Goal: Find specific page/section: Find specific page/section

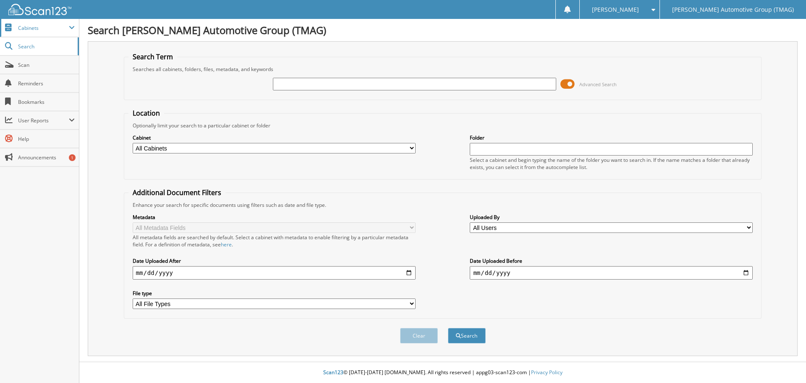
click at [62, 24] on span "Cabinets" at bounding box center [43, 27] width 51 height 7
click at [279, 78] on input "text" at bounding box center [414, 84] width 283 height 13
type input "g"
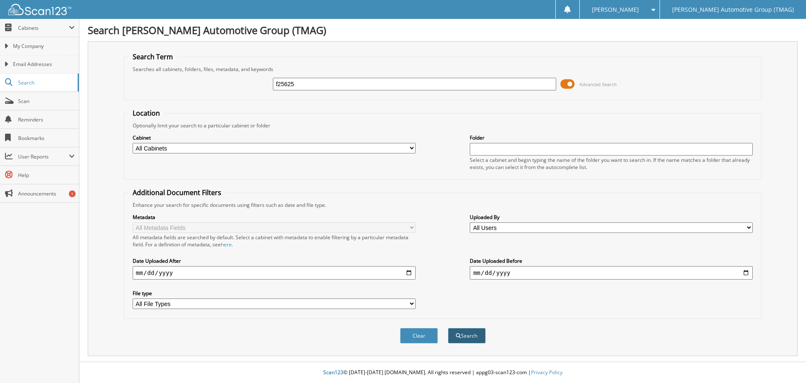
type input "f25625"
click at [476, 337] on button "Search" at bounding box center [467, 336] width 38 height 16
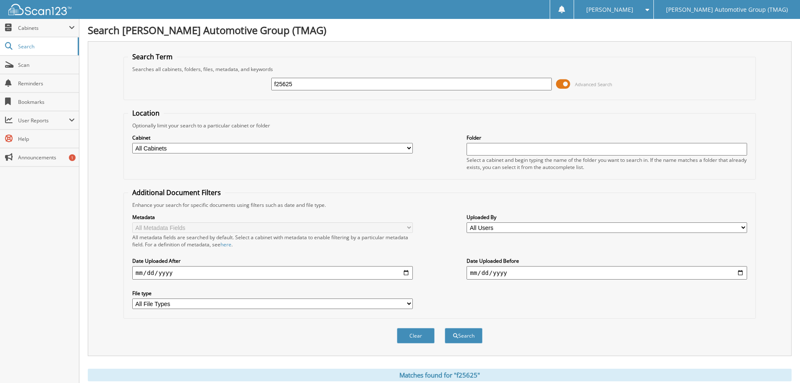
click at [275, 82] on input "f25625" at bounding box center [411, 84] width 281 height 13
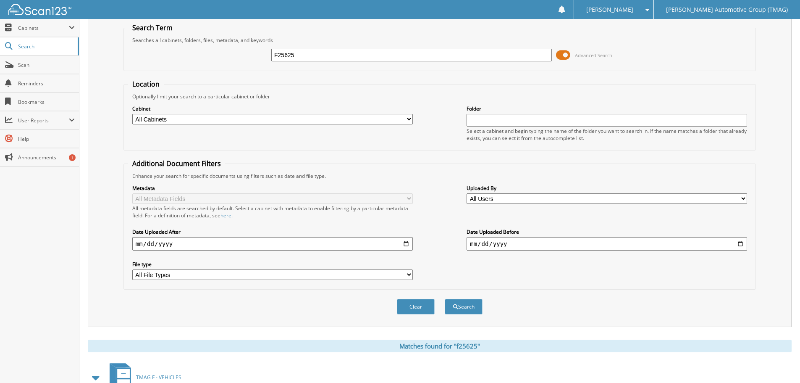
scroll to position [42, 0]
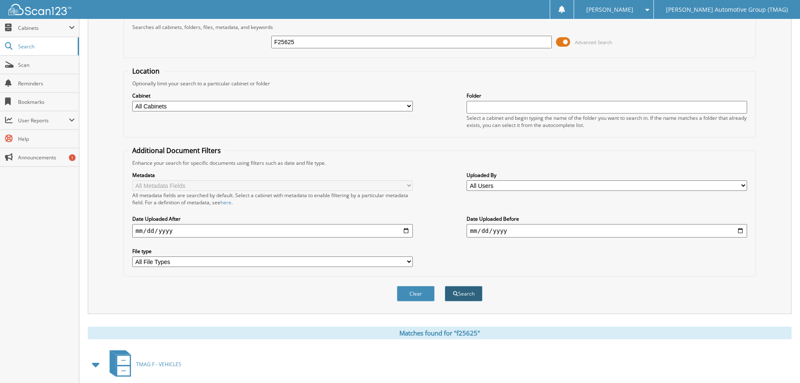
type input "F25625"
click at [463, 298] on button "Search" at bounding box center [464, 294] width 38 height 16
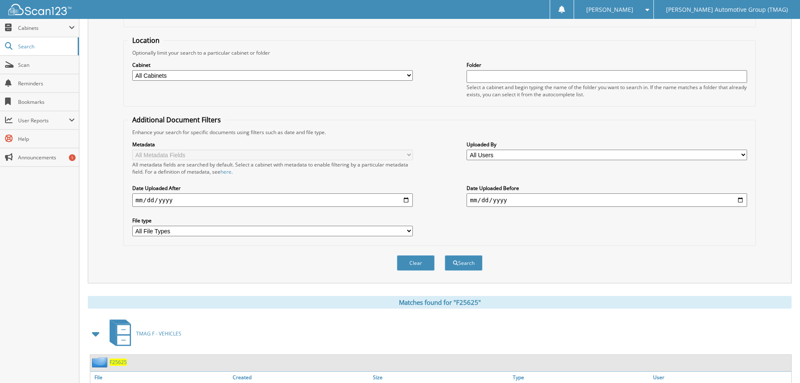
scroll to position [84, 0]
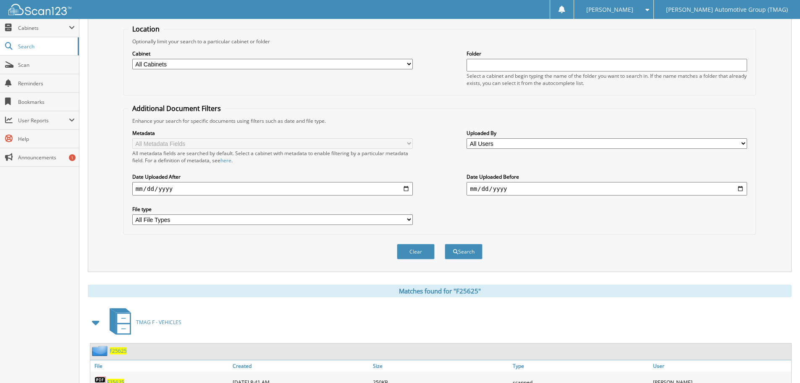
click at [157, 320] on span "TMAG F - VEHICLES" at bounding box center [158, 321] width 45 height 7
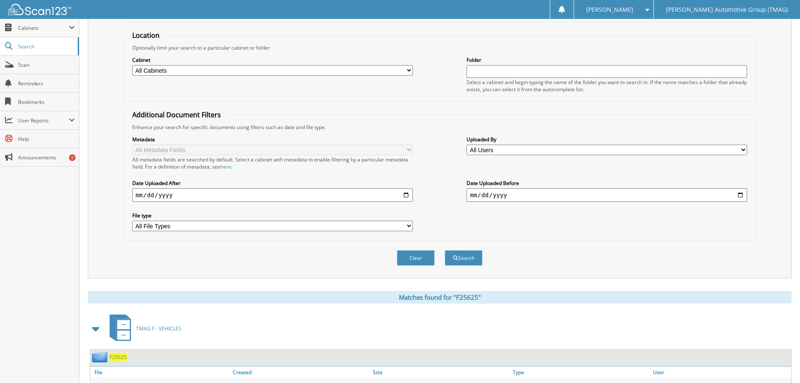
click at [118, 358] on span "F25625" at bounding box center [118, 356] width 17 height 7
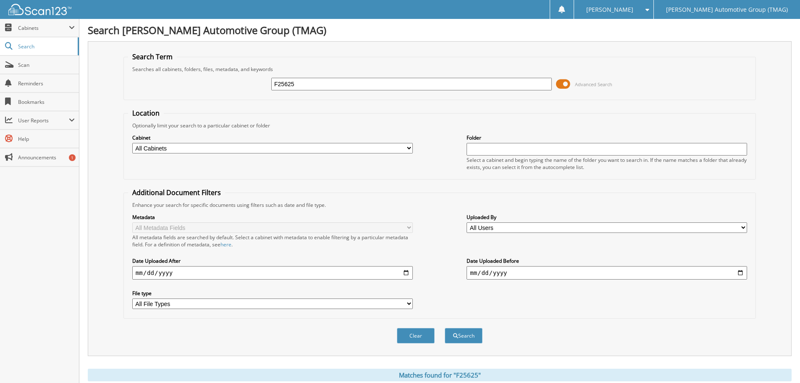
click at [298, 82] on input "F25625" at bounding box center [411, 84] width 281 height 13
type input "F25770"
click at [464, 333] on button "Search" at bounding box center [464, 336] width 38 height 16
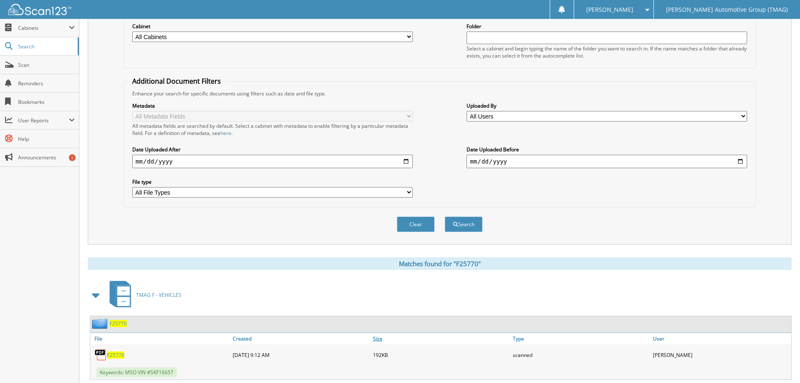
scroll to position [134, 0]
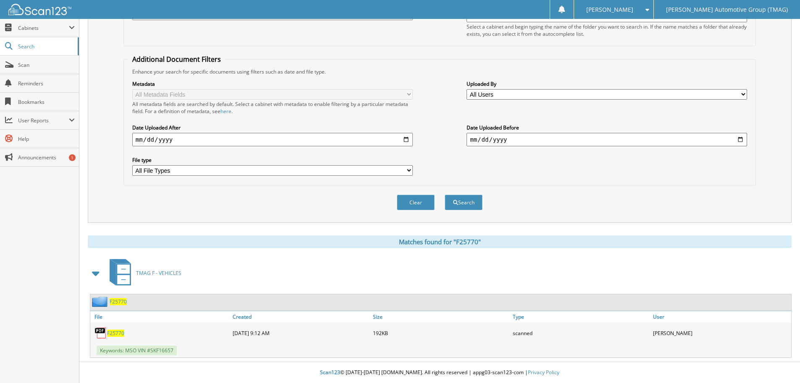
click at [123, 332] on span "F25770" at bounding box center [115, 332] width 17 height 7
click at [99, 334] on img at bounding box center [100, 332] width 13 height 13
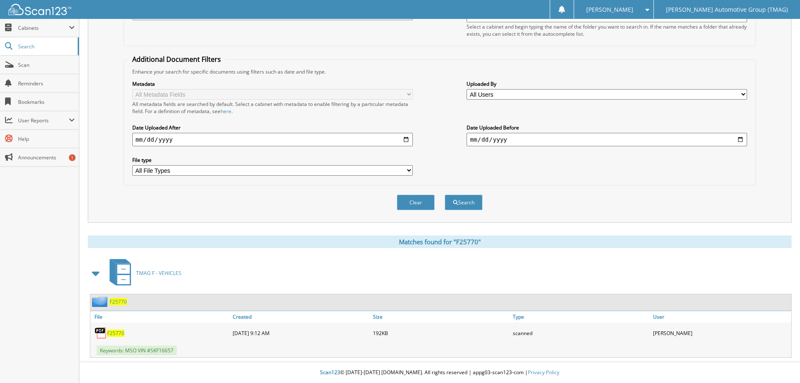
click at [97, 336] on img at bounding box center [100, 332] width 13 height 13
click at [98, 335] on img at bounding box center [100, 332] width 13 height 13
click at [114, 331] on span "F25770" at bounding box center [115, 332] width 17 height 7
click at [113, 332] on span "F25770" at bounding box center [115, 332] width 17 height 7
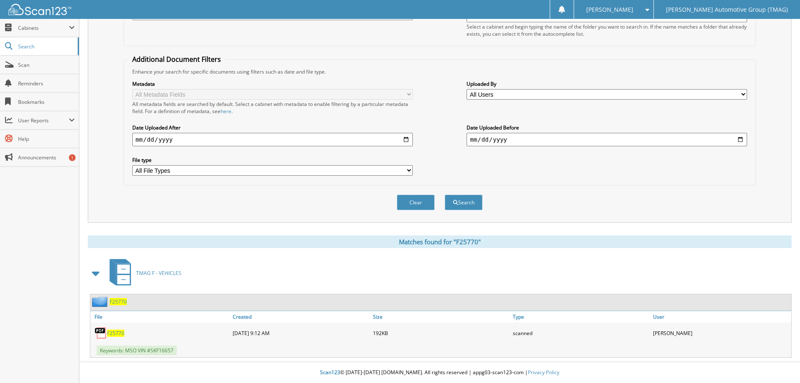
click at [113, 332] on span "F25770" at bounding box center [115, 332] width 17 height 7
drag, startPoint x: 113, startPoint y: 332, endPoint x: 90, endPoint y: 339, distance: 24.2
click at [90, 339] on div "F25770 File Created Size Type User F25770 192KB Keywords: MSO VIN #SKF16657" at bounding box center [441, 326] width 702 height 64
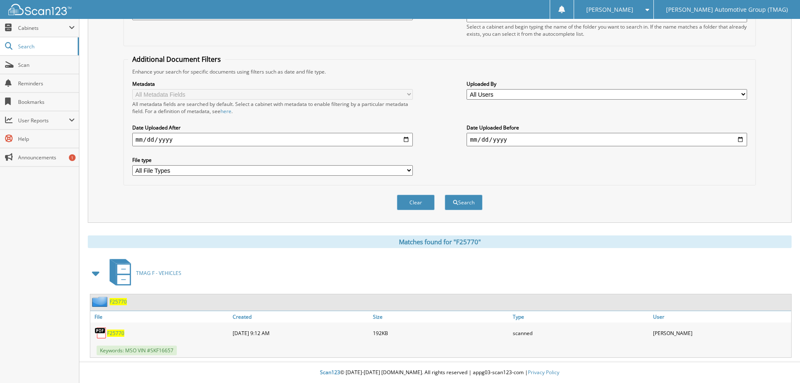
click at [101, 333] on img at bounding box center [100, 332] width 13 height 13
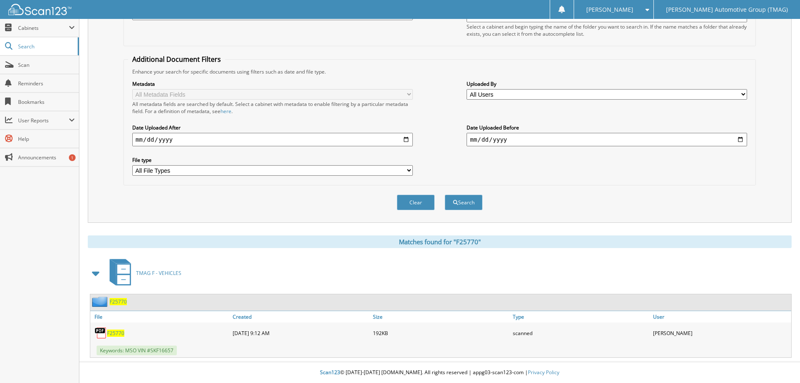
click at [115, 330] on span "F25770" at bounding box center [115, 332] width 17 height 7
drag, startPoint x: 115, startPoint y: 330, endPoint x: 113, endPoint y: 334, distance: 4.9
click at [113, 334] on span "F25770" at bounding box center [115, 332] width 17 height 7
click at [119, 301] on span "F25770" at bounding box center [118, 301] width 17 height 7
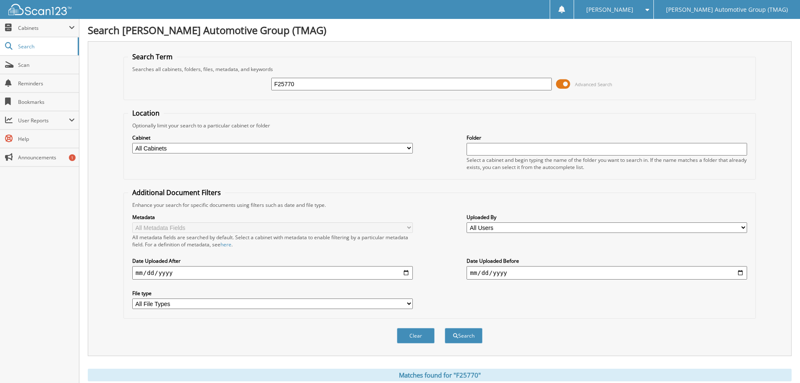
click at [313, 82] on input "F25770" at bounding box center [411, 84] width 281 height 13
type input "F"
type input "H25570"
click at [482, 331] on button "Search" at bounding box center [464, 336] width 38 height 16
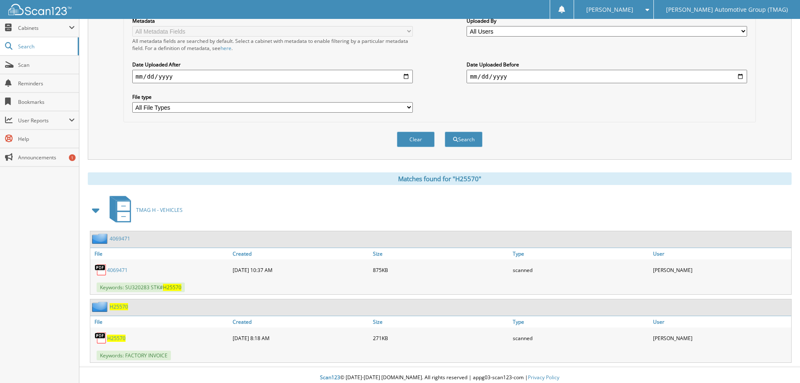
scroll to position [202, 0]
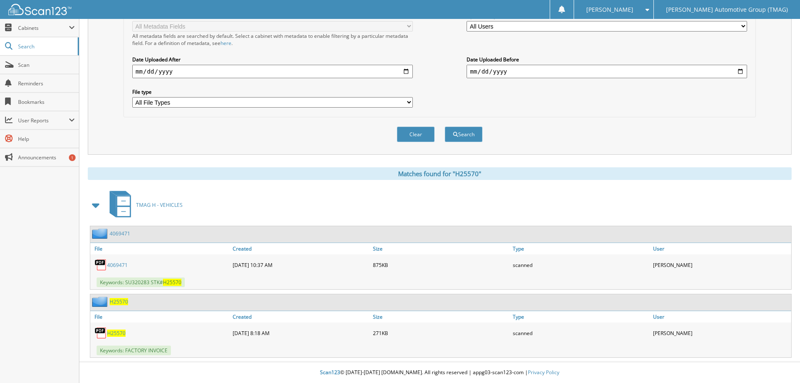
click at [98, 261] on img at bounding box center [100, 264] width 13 height 13
click at [105, 264] on img at bounding box center [100, 264] width 13 height 13
click at [166, 283] on span "H25570" at bounding box center [172, 281] width 18 height 7
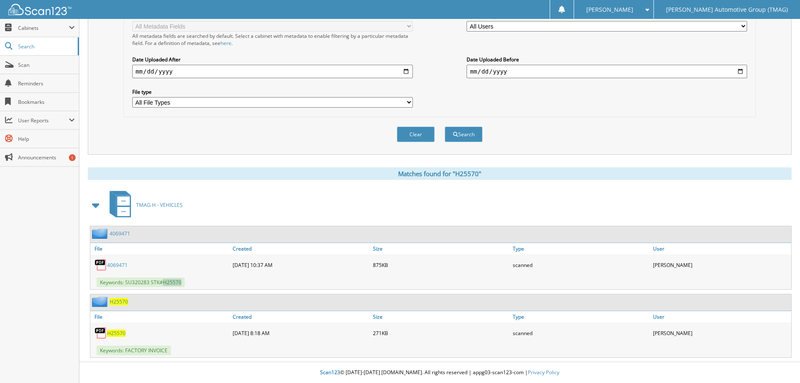
click at [166, 283] on span "H25570" at bounding box center [172, 281] width 18 height 7
click at [114, 299] on span "H25570" at bounding box center [119, 301] width 18 height 7
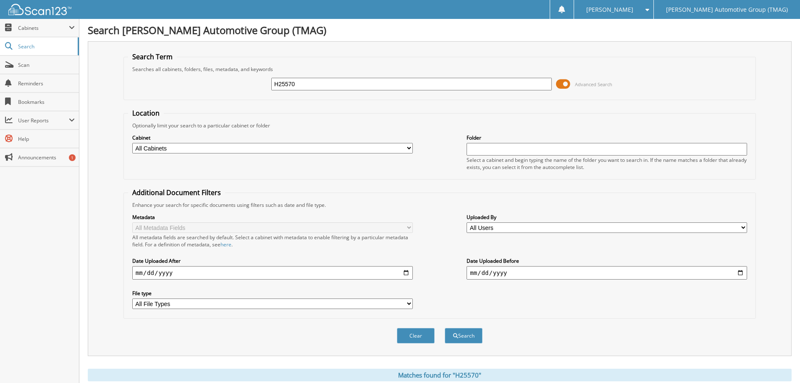
click at [315, 81] on input "H25570" at bounding box center [411, 84] width 281 height 13
type input "H25815"
click at [469, 333] on button "Search" at bounding box center [464, 336] width 38 height 16
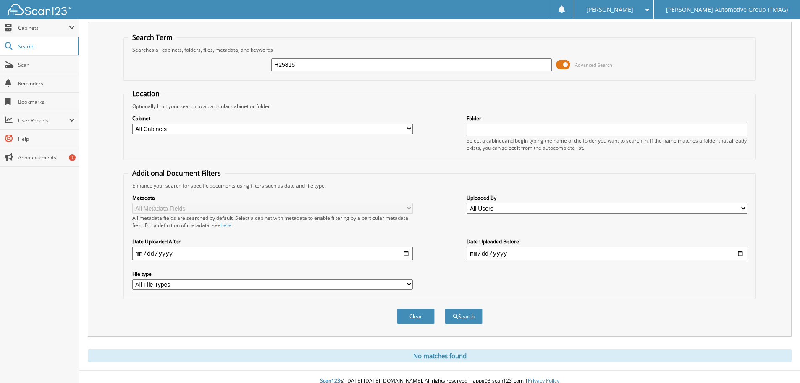
scroll to position [28, 0]
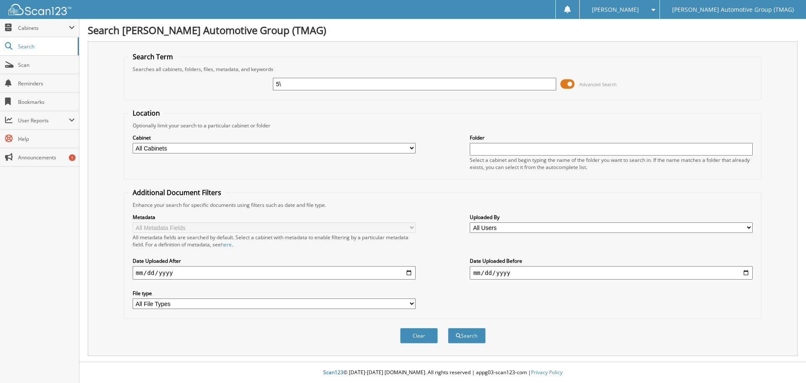
type input "5"
type input "503321V"
click at [476, 336] on button "Search" at bounding box center [467, 336] width 38 height 16
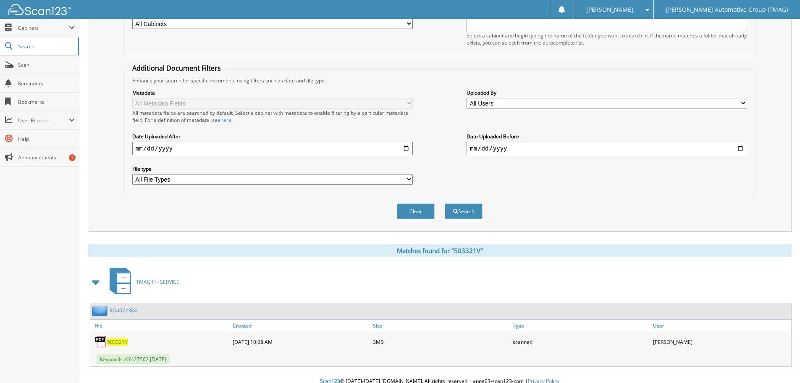
scroll to position [134, 0]
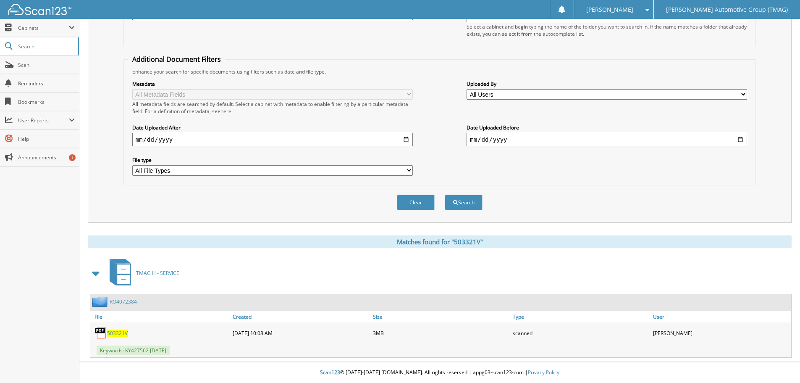
click at [100, 334] on img at bounding box center [100, 332] width 13 height 13
click at [116, 333] on span "503321V" at bounding box center [117, 332] width 21 height 7
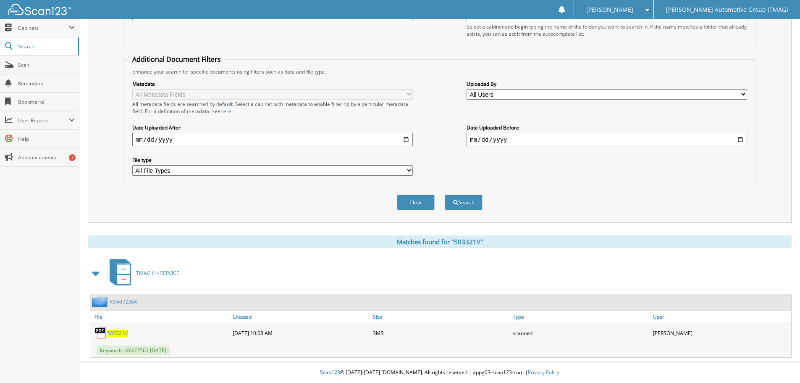
click at [116, 333] on span "503321V" at bounding box center [117, 332] width 21 height 7
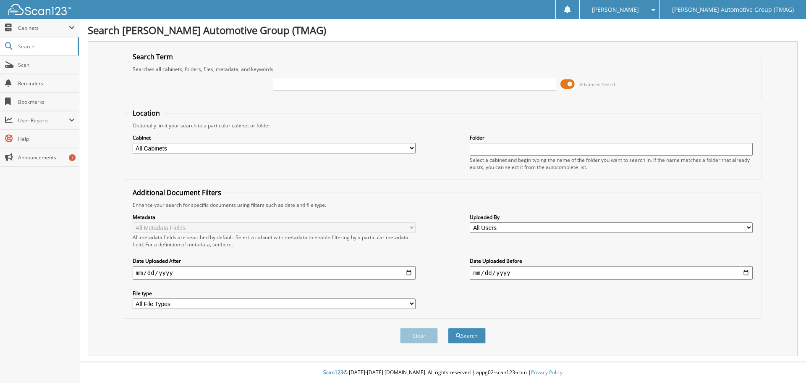
click at [285, 76] on div "Advanced Search" at bounding box center [443, 84] width 629 height 23
click at [294, 80] on input "text" at bounding box center [414, 84] width 283 height 13
type input "721620O"
click at [459, 336] on span "submit" at bounding box center [458, 335] width 5 height 5
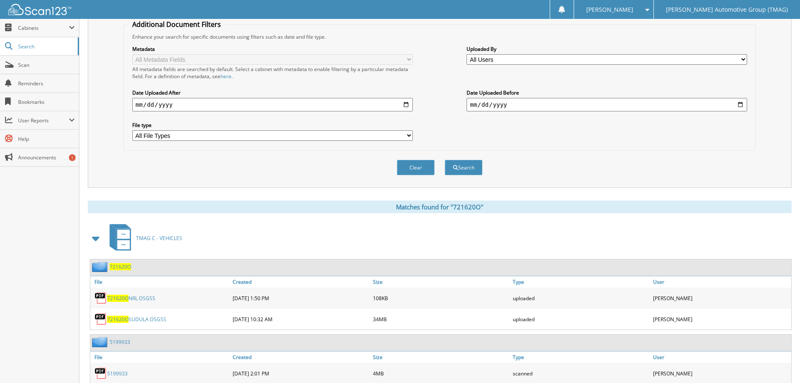
scroll to position [209, 0]
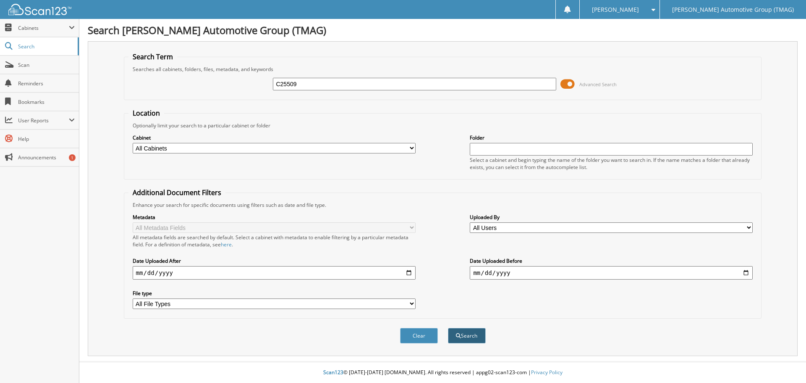
type input "C25509"
click at [462, 336] on button "Search" at bounding box center [467, 336] width 38 height 16
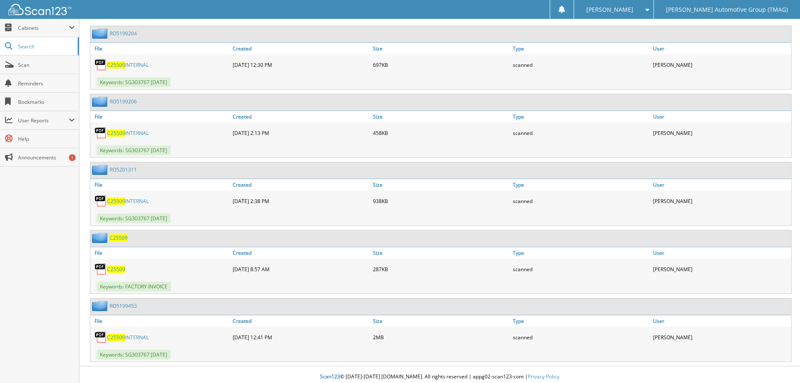
scroll to position [406, 0]
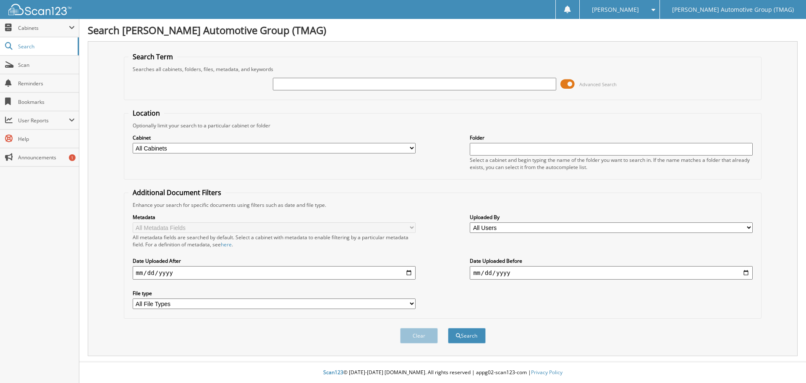
click at [282, 79] on input "text" at bounding box center [414, 84] width 283 height 13
type input "C26040"
click at [477, 335] on button "Search" at bounding box center [467, 336] width 38 height 16
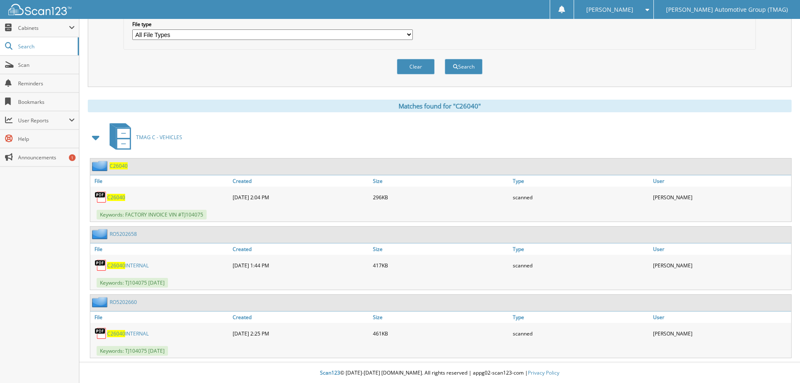
scroll to position [270, 0]
